Goal: Transaction & Acquisition: Purchase product/service

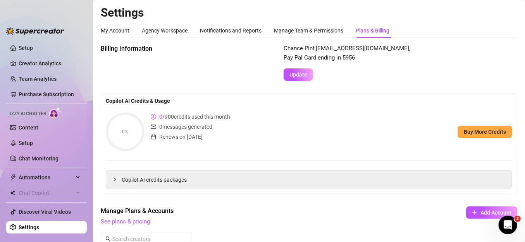
click at [326, 9] on h2 "Settings" at bounding box center [309, 12] width 416 height 15
click at [43, 98] on link "Purchase Subscription" at bounding box center [46, 94] width 55 height 6
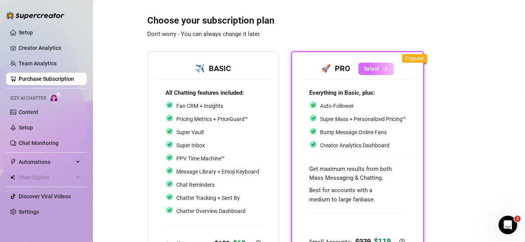
click at [378, 70] on span "Select" at bounding box center [371, 69] width 15 height 6
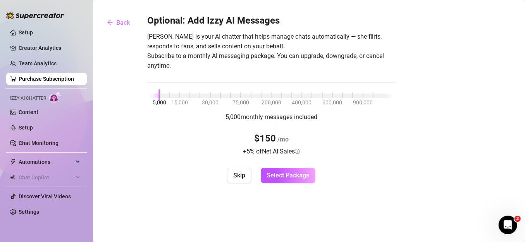
click at [156, 97] on div at bounding box center [154, 96] width 10 height 5
drag, startPoint x: 160, startPoint y: 96, endPoint x: 143, endPoint y: 96, distance: 16.7
click at [143, 96] on div "Optional: Add Izzy AI Messages [PERSON_NAME] is your AI chatter that helps mana…" at bounding box center [309, 99] width 416 height 169
click at [152, 92] on div "5,000 15,000 30,000 75,000 200,000 400,000 600,000 900,000" at bounding box center [271, 94] width 244 height 5
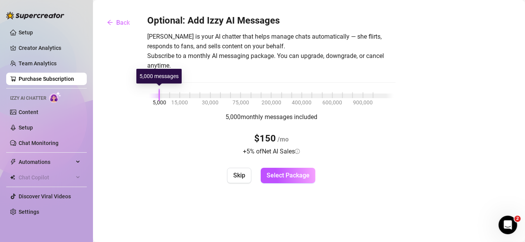
click at [156, 96] on div at bounding box center [154, 96] width 10 height 5
click at [163, 95] on div at bounding box center [271, 96] width 244 height 5
click at [179, 95] on div "5,000 15,000 30,000 75,000 200,000 400,000 600,000 900,000" at bounding box center [271, 94] width 244 height 5
click at [158, 95] on div at bounding box center [154, 96] width 10 height 5
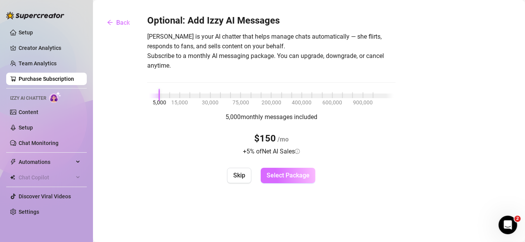
click at [288, 176] on span "Select Package" at bounding box center [287, 175] width 43 height 7
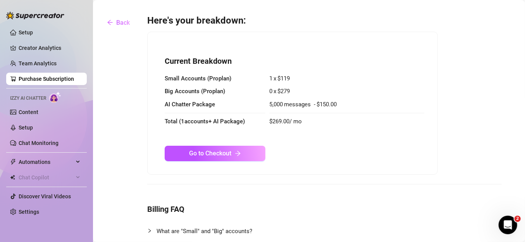
scroll to position [129, 0]
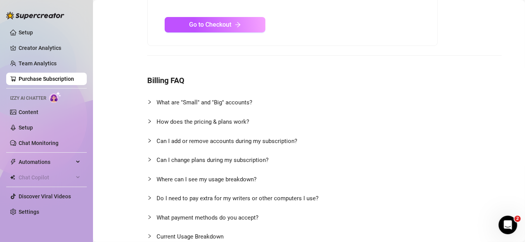
click at [227, 195] on span "Do I need to pay extra for my writers or other computers I use?" at bounding box center [237, 198] width 162 height 7
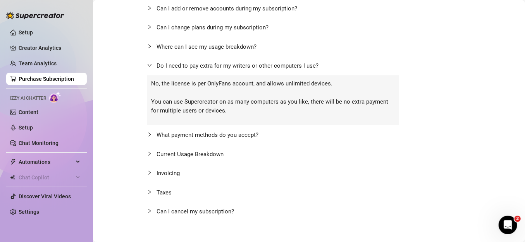
scroll to position [0, 0]
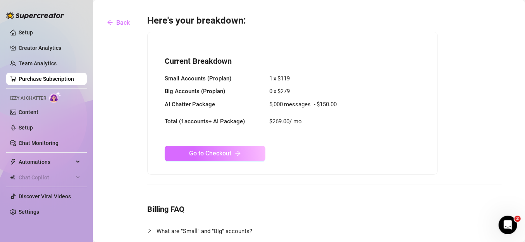
click at [215, 158] on button "Go to Checkout" at bounding box center [215, 153] width 101 height 15
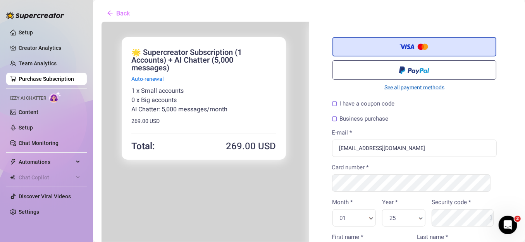
click at [386, 89] on link "See all payment methods" at bounding box center [413, 87] width 164 height 8
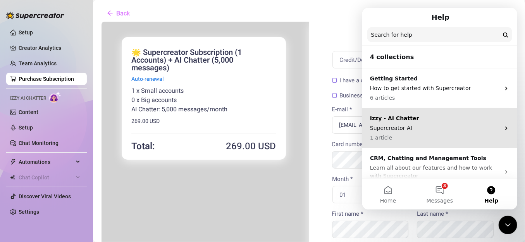
scroll to position [57, 0]
